Goal: Task Accomplishment & Management: Complete application form

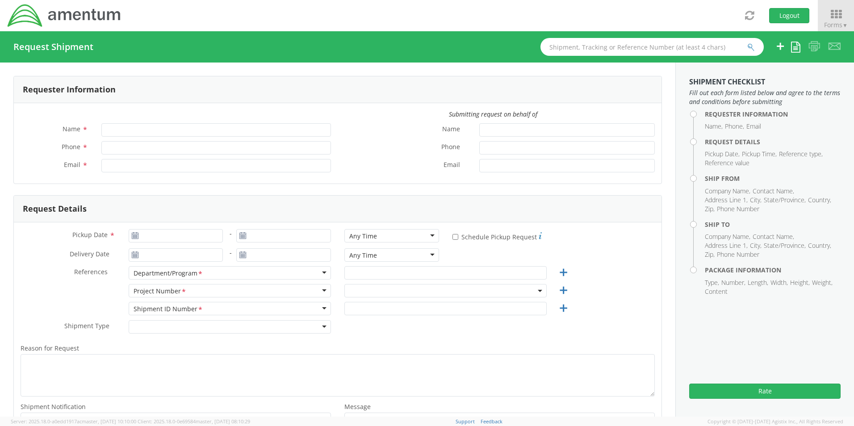
type input "[PERSON_NAME]"
type input "301-757-2089"
type input "dean.selzer@amentum.com"
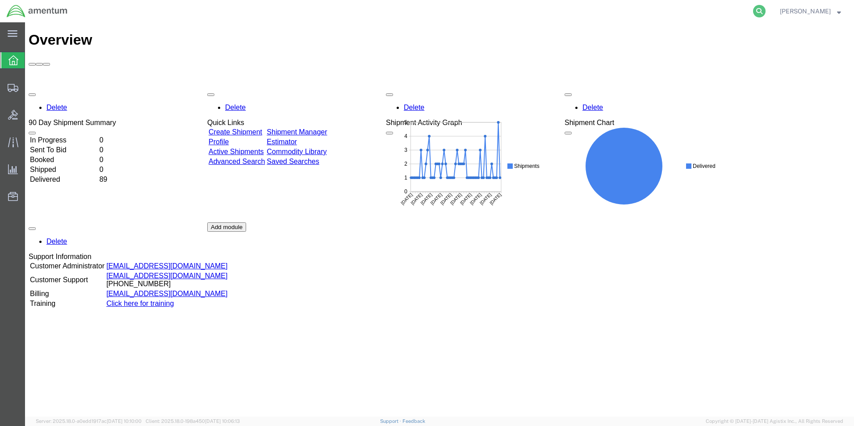
click at [766, 11] on icon at bounding box center [759, 11] width 13 height 13
click at [529, 17] on input "search" at bounding box center [618, 10] width 272 height 21
paste input "S637-25248-0882"
type input "S637-25248-0882"
click at [766, 10] on icon at bounding box center [759, 11] width 13 height 13
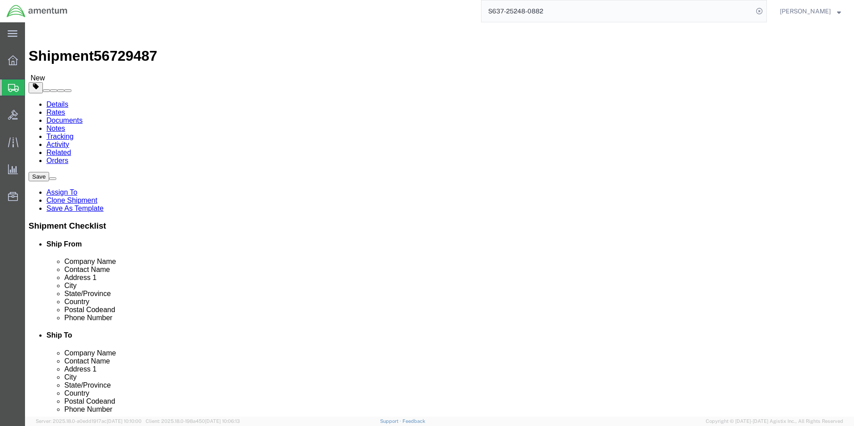
select select "42719"
select select
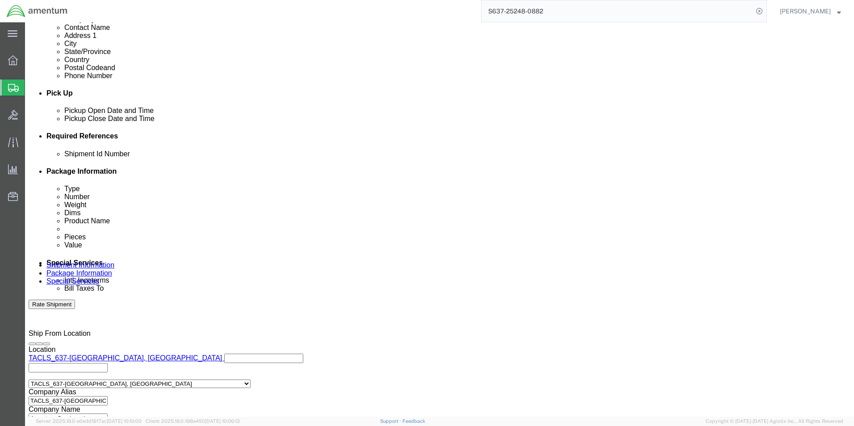
scroll to position [407, 0]
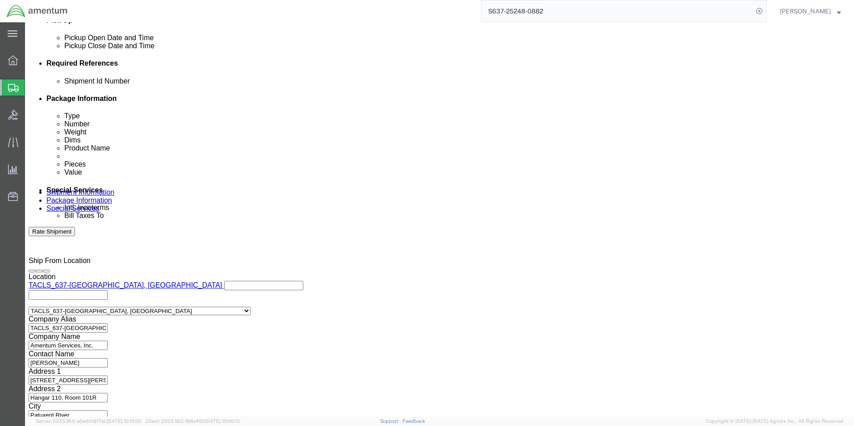
click button "Continue"
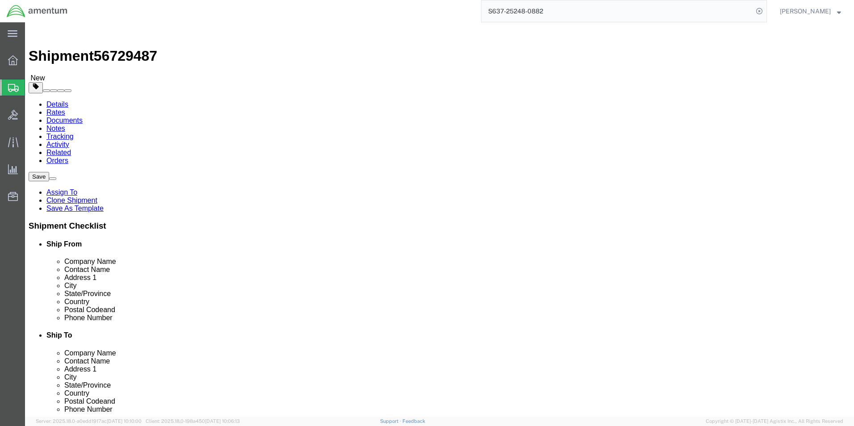
click button "Continue"
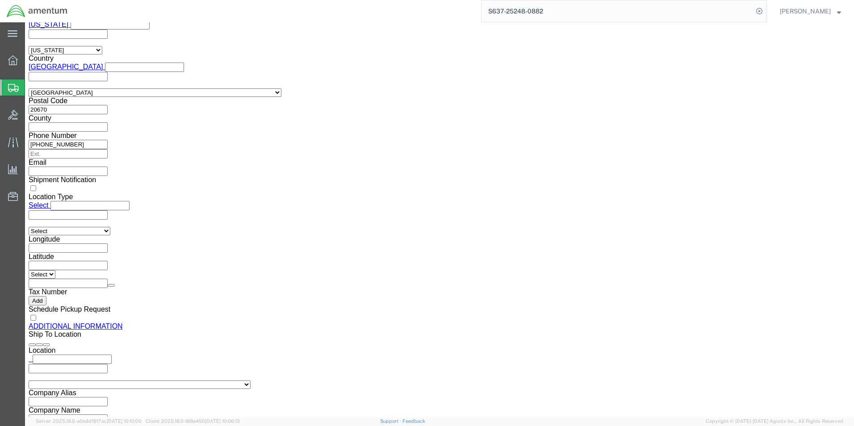
scroll to position [819, 0]
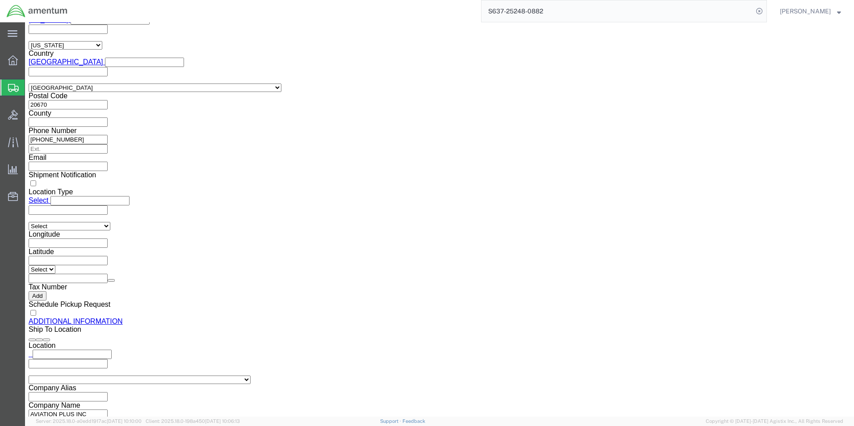
click button "Rate Shipment"
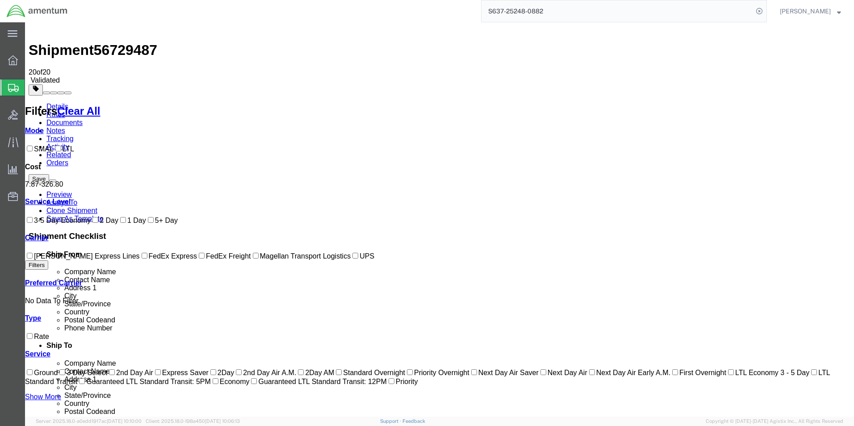
scroll to position [0, 0]
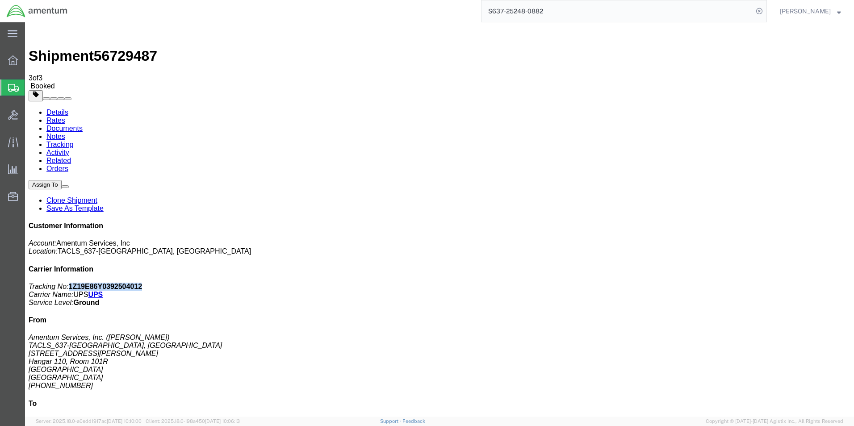
drag, startPoint x: 792, startPoint y: 140, endPoint x: 731, endPoint y: 132, distance: 61.8
click at [731, 222] on div "Customer Information Account: Amentum Services, Inc Location: TACLS_637-[GEOGRA…" at bounding box center [440, 385] width 822 height 327
drag, startPoint x: 731, startPoint y: 132, endPoint x: 733, endPoint y: 138, distance: 6.9
click at [142, 283] on b "1Z19E86Y0392504012" at bounding box center [106, 287] width 74 height 8
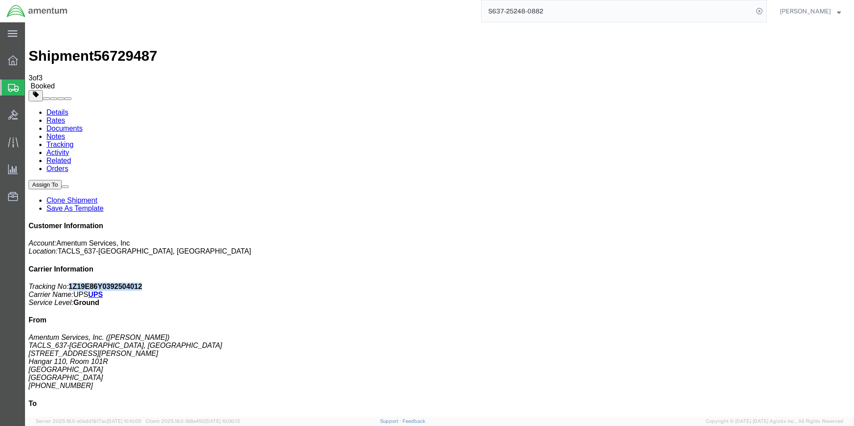
copy b "1Z19E86Y0392504012"
drag, startPoint x: 146, startPoint y: 29, endPoint x: 102, endPoint y: 31, distance: 43.9
click at [102, 48] on span "56729487" at bounding box center [125, 56] width 63 height 16
copy span "56729487"
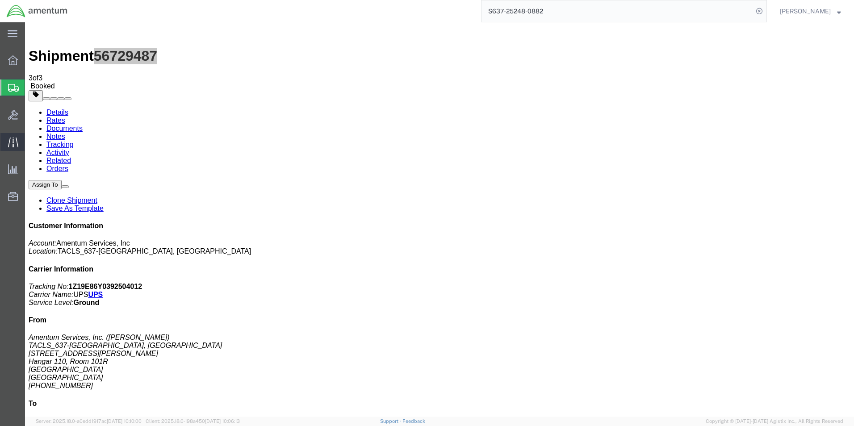
click at [10, 135] on div at bounding box center [12, 142] width 25 height 18
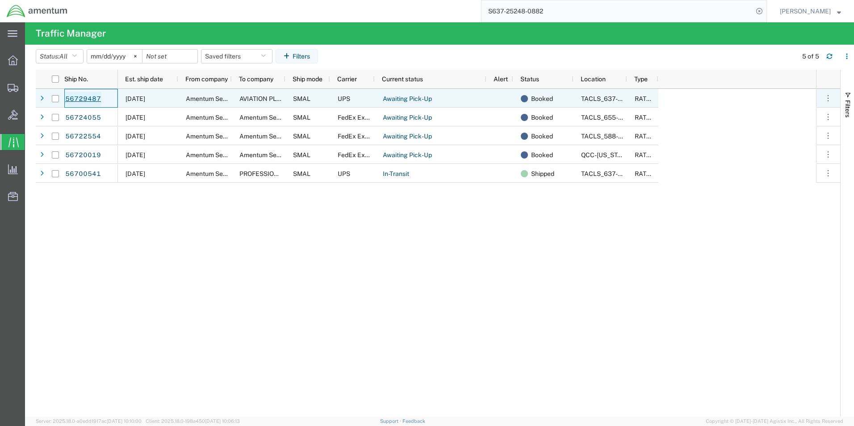
click at [87, 97] on link "56729487" at bounding box center [83, 99] width 37 height 14
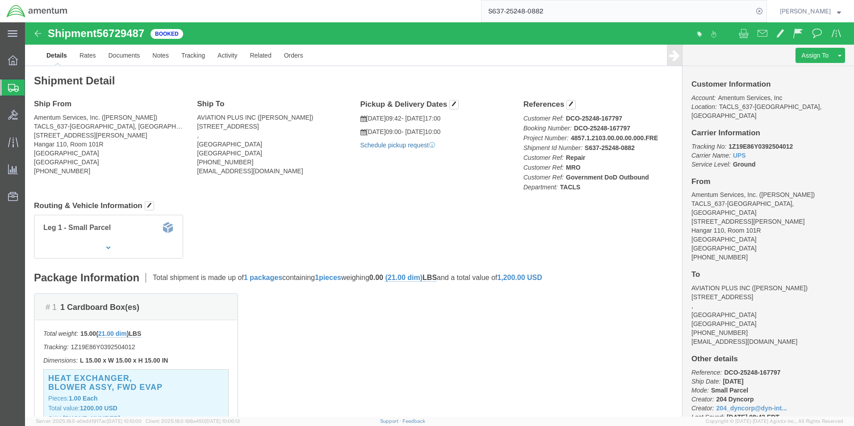
click link "Schedule pickup request"
